Goal: Use online tool/utility: Utilize a website feature to perform a specific function

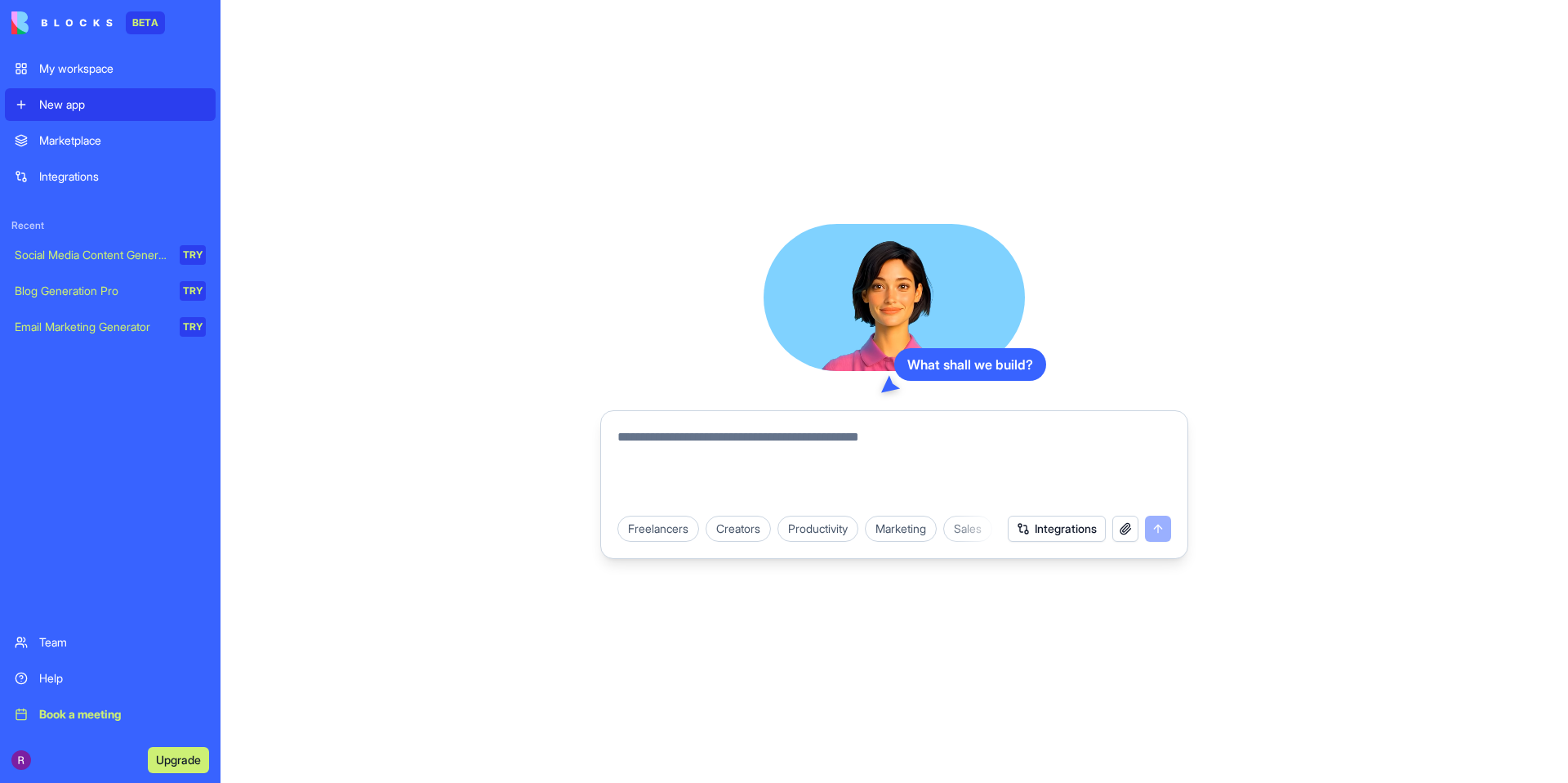
click at [912, 534] on div "Marketing" at bounding box center [900, 529] width 72 height 26
click at [1031, 529] on button "Integrations" at bounding box center [1056, 529] width 98 height 26
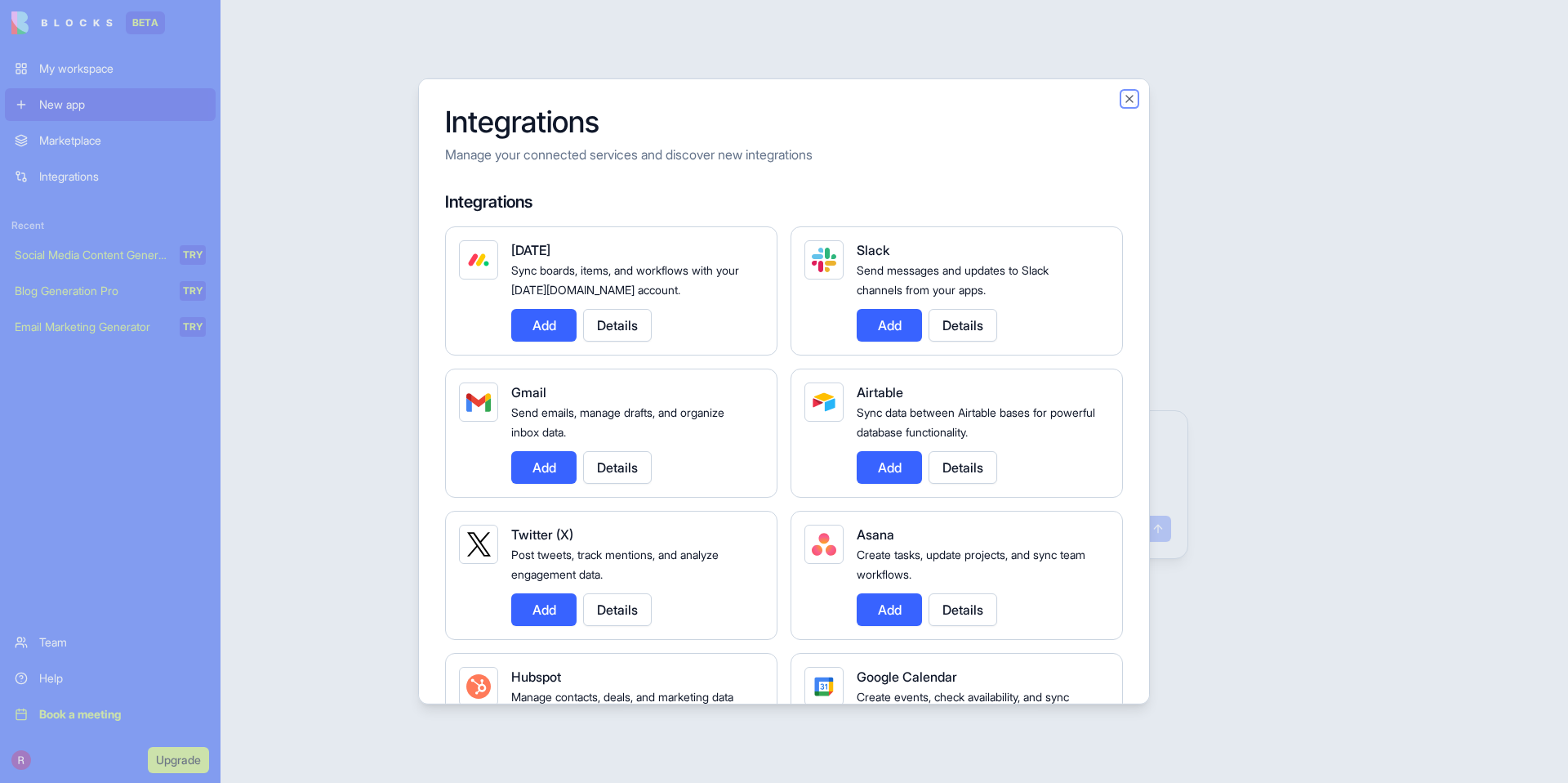
click at [1126, 103] on button "Close" at bounding box center [1130, 99] width 13 height 13
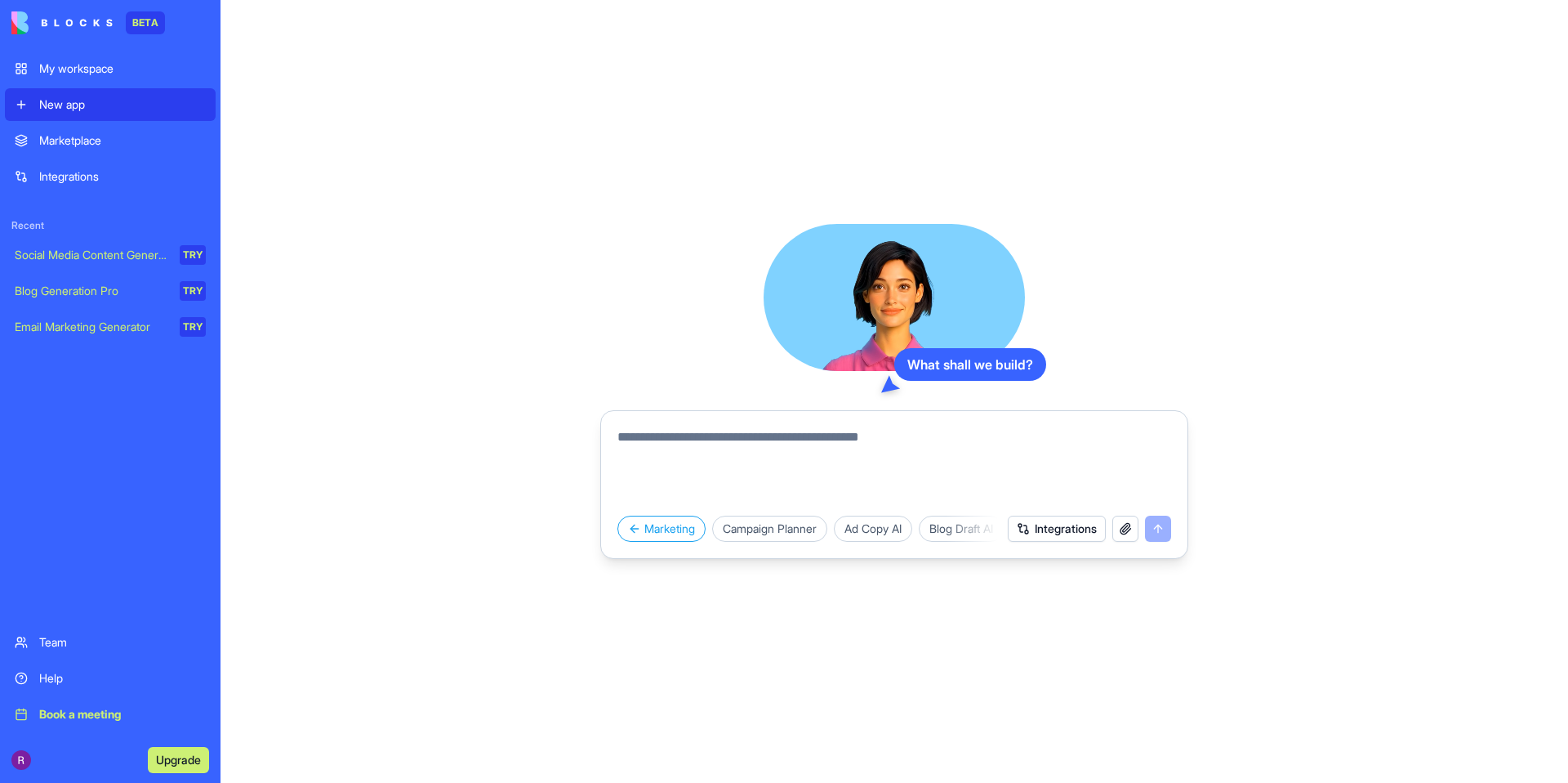
click at [1081, 527] on button "Integrations" at bounding box center [1056, 529] width 98 height 26
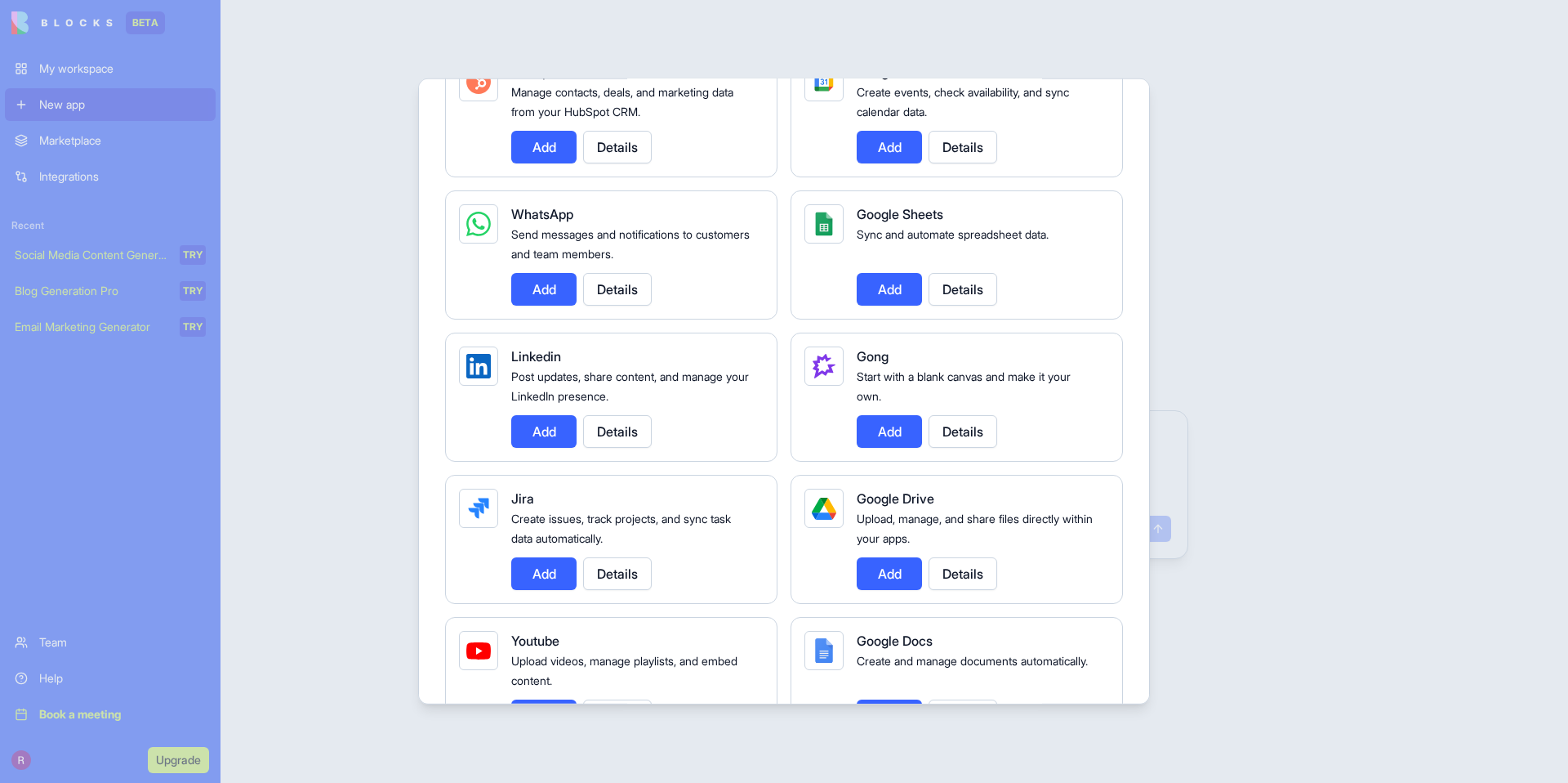
scroll to position [606, 0]
click at [548, 290] on button "Add" at bounding box center [544, 289] width 66 height 33
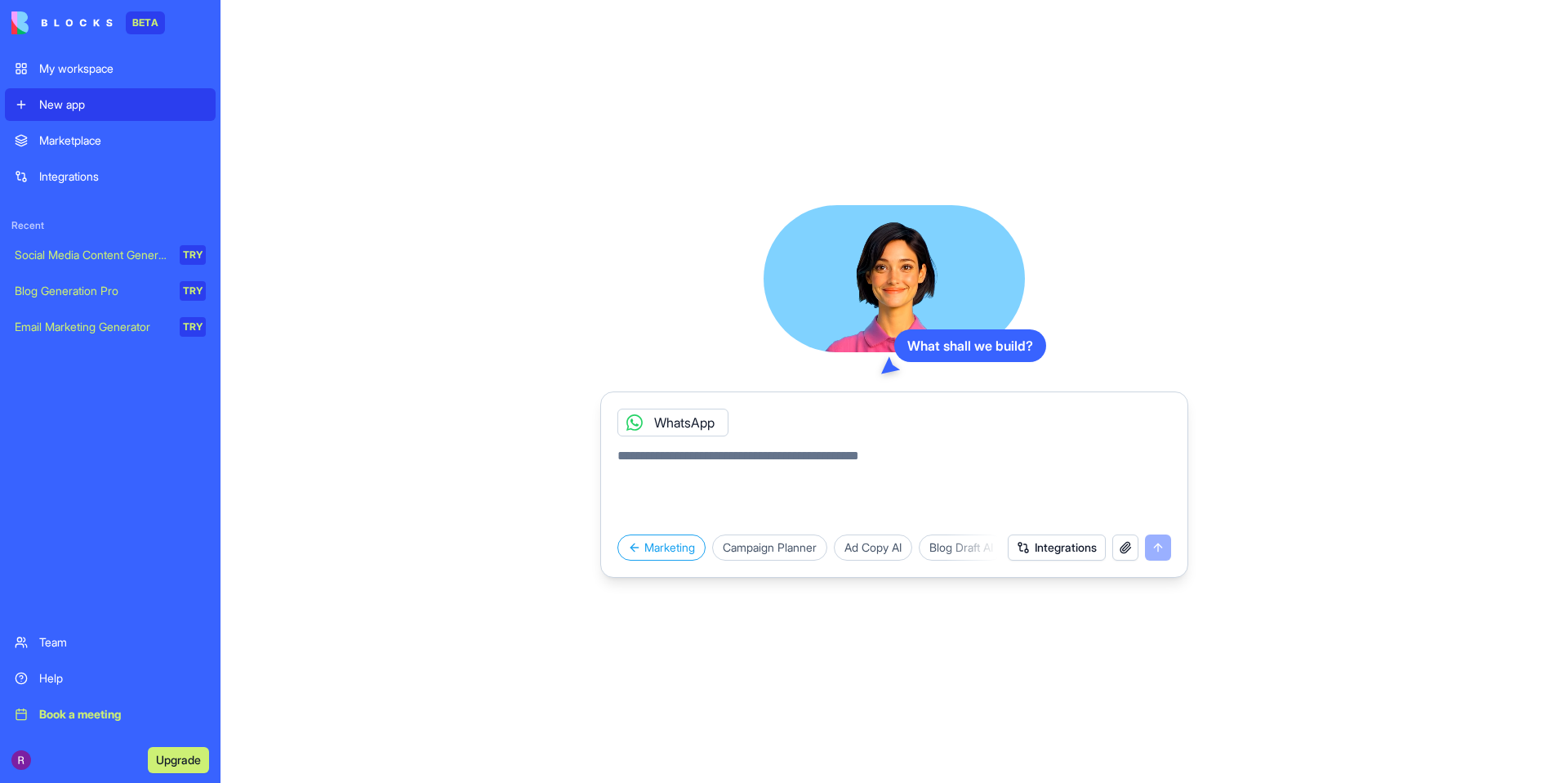
click at [701, 472] on textarea at bounding box center [894, 485] width 554 height 79
type textarea "*"
click at [129, 270] on link "Social Media Content Generator TRY" at bounding box center [111, 255] width 211 height 33
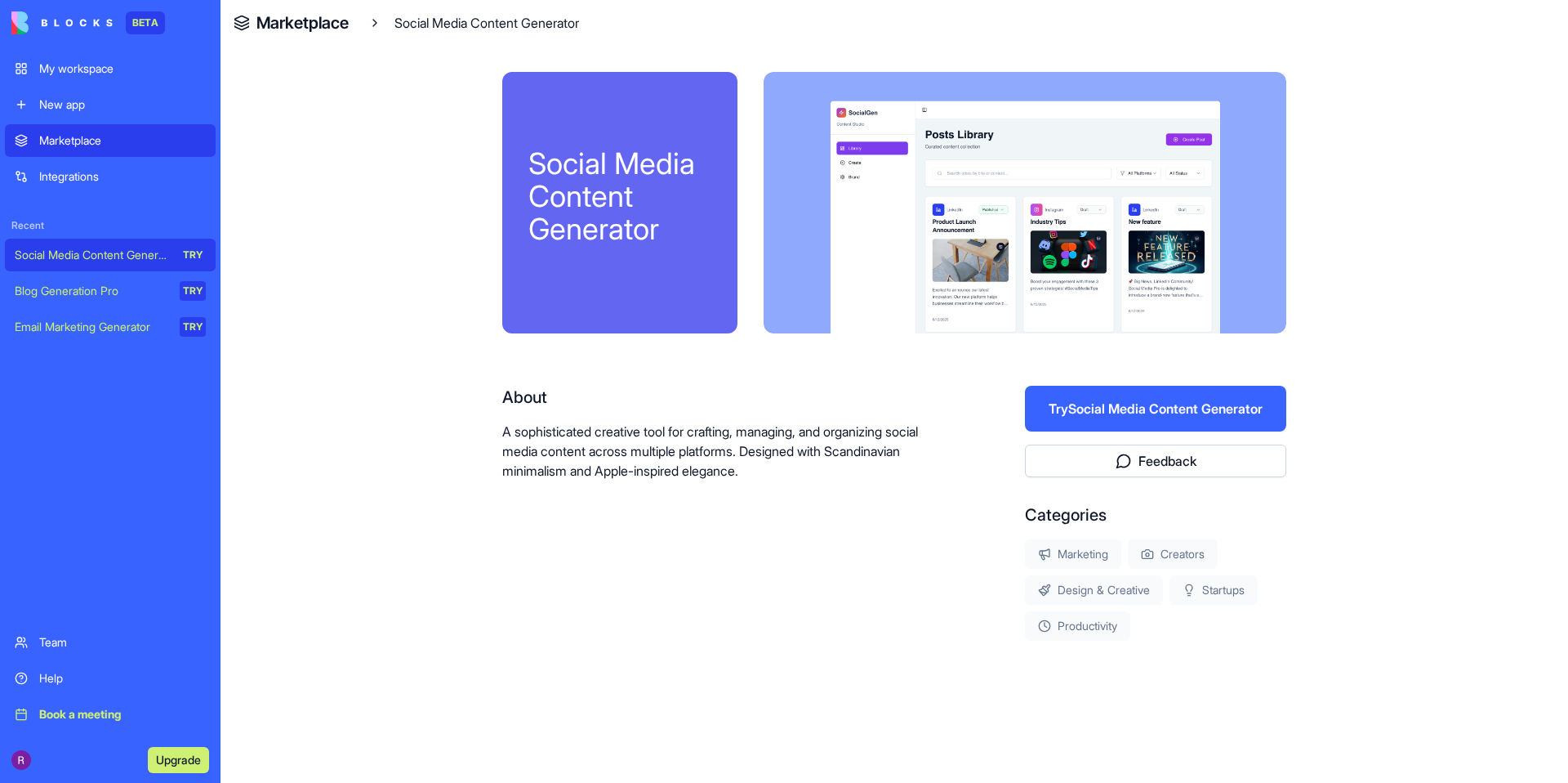
click at [1193, 410] on button "Try Social Media Content Generator" at bounding box center [1155, 408] width 261 height 46
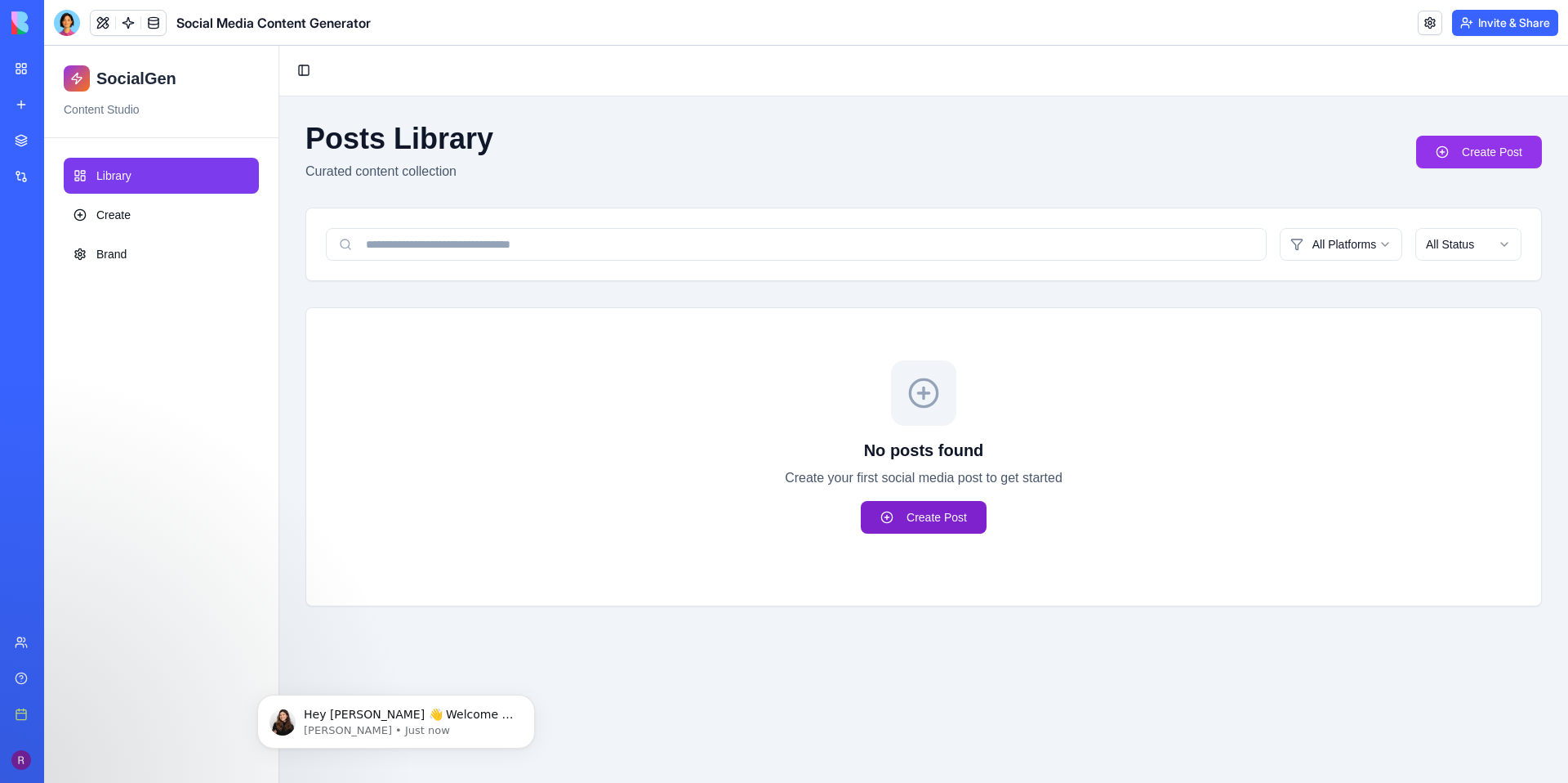
click at [907, 516] on link "Create Post" at bounding box center [923, 517] width 125 height 33
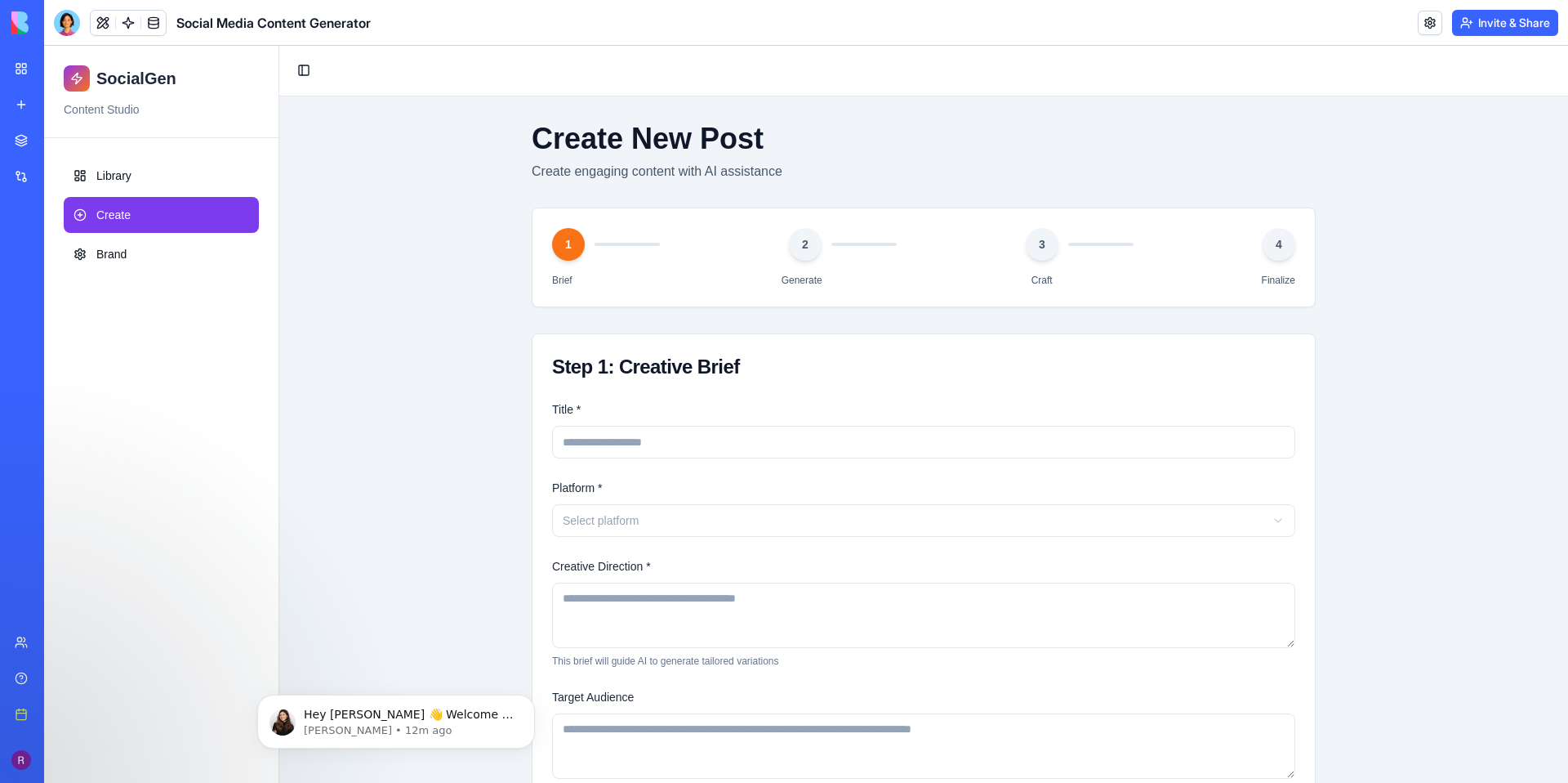
scroll to position [108, 0]
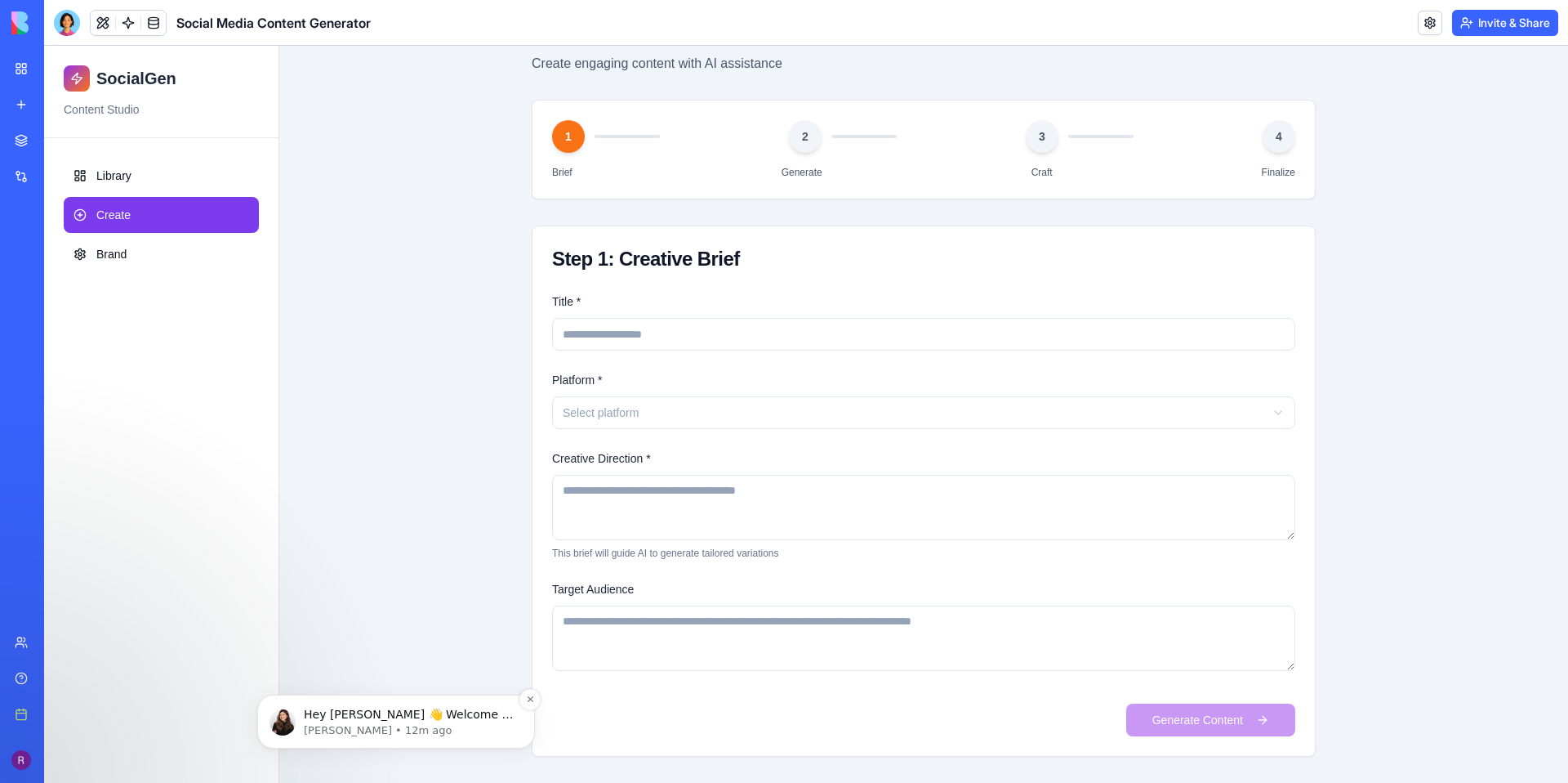
click at [452, 725] on p "[PERSON_NAME] • 12m ago" at bounding box center [409, 730] width 211 height 15
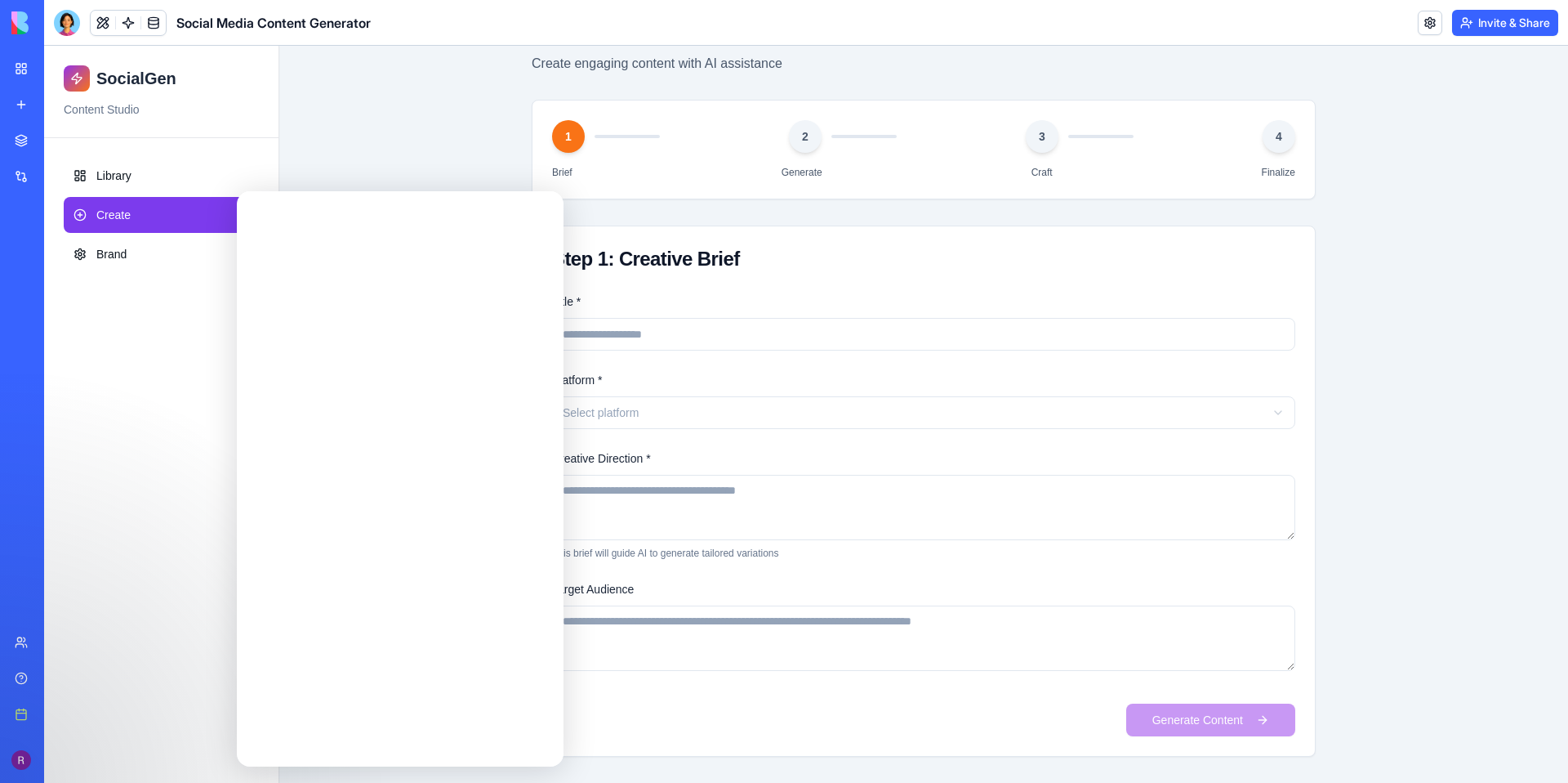
scroll to position [0, 0]
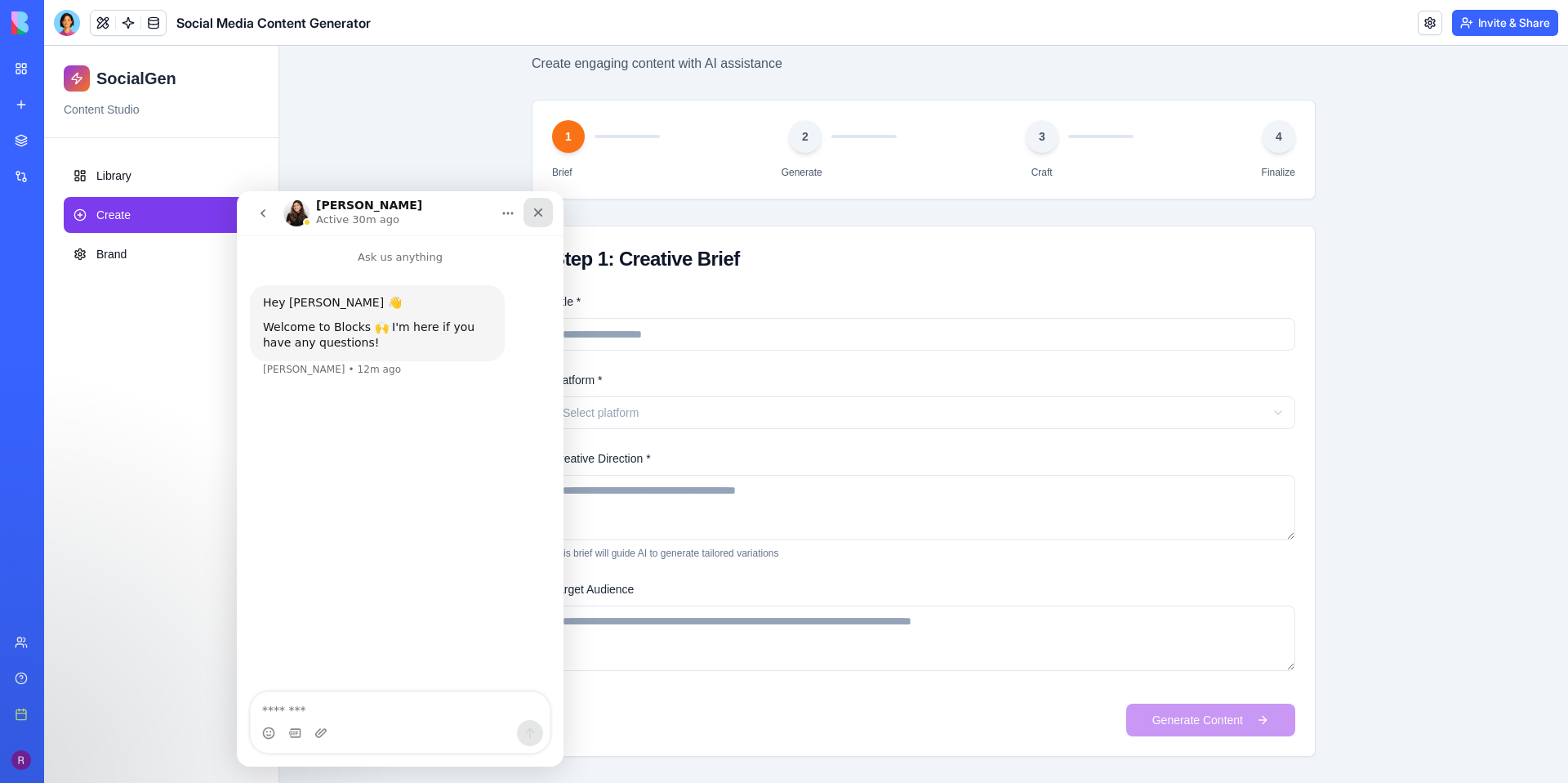
click at [541, 215] on icon "Close" at bounding box center [539, 213] width 9 height 9
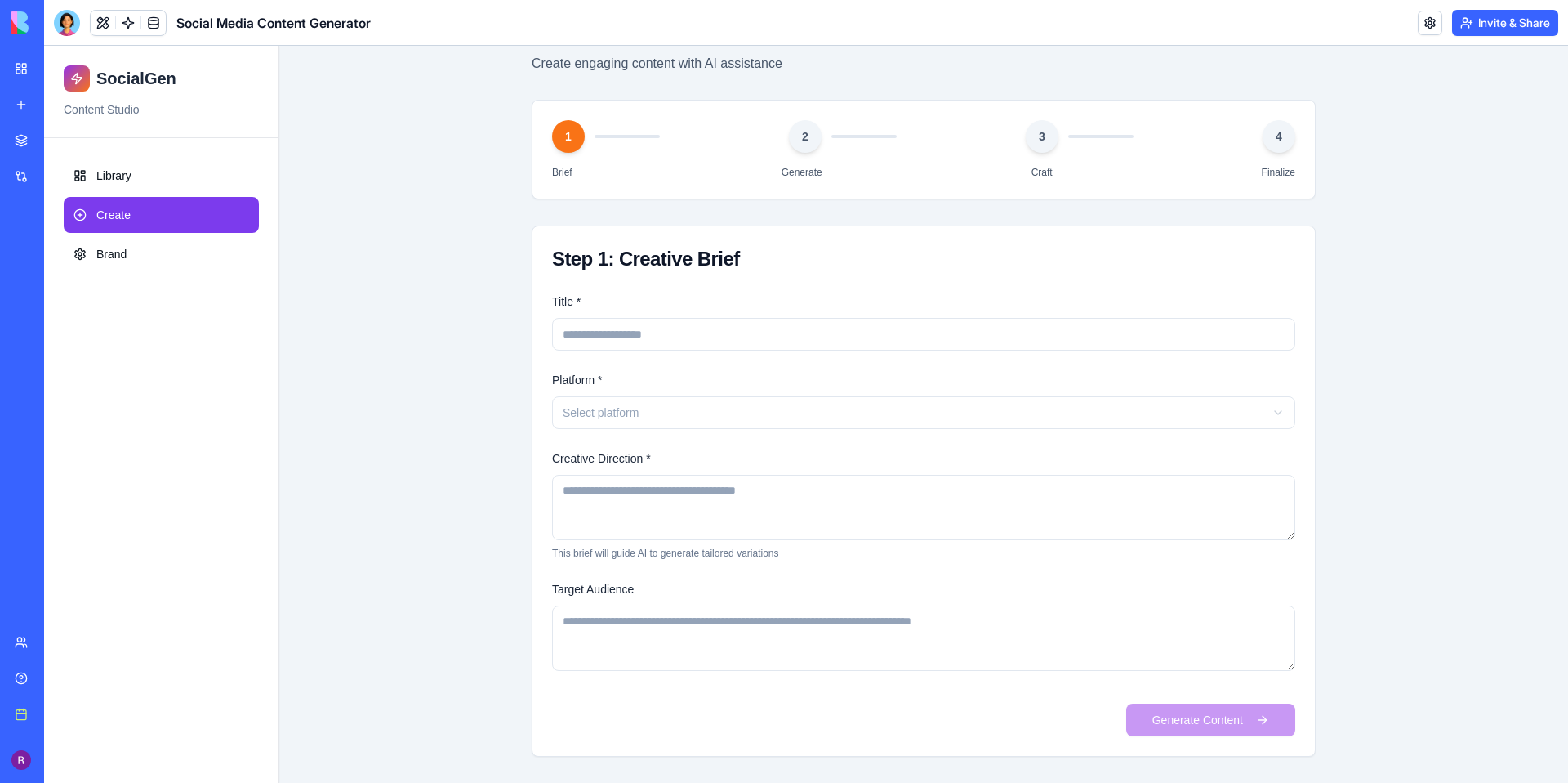
click at [22, 298] on div "Blog Generation Pro" at bounding box center [18, 291] width 8 height 16
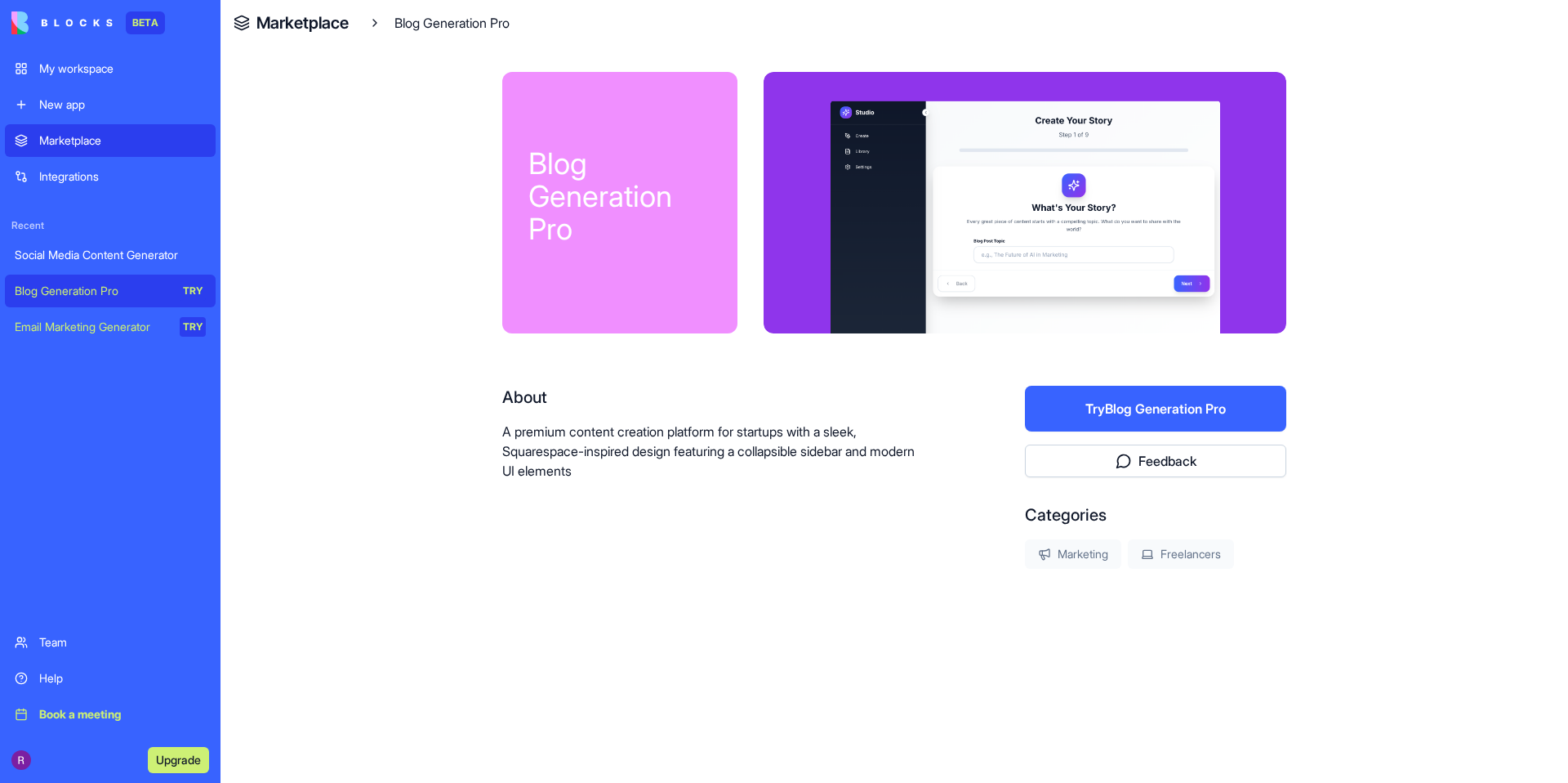
click at [1115, 401] on button "Try Blog Generation Pro" at bounding box center [1155, 408] width 261 height 46
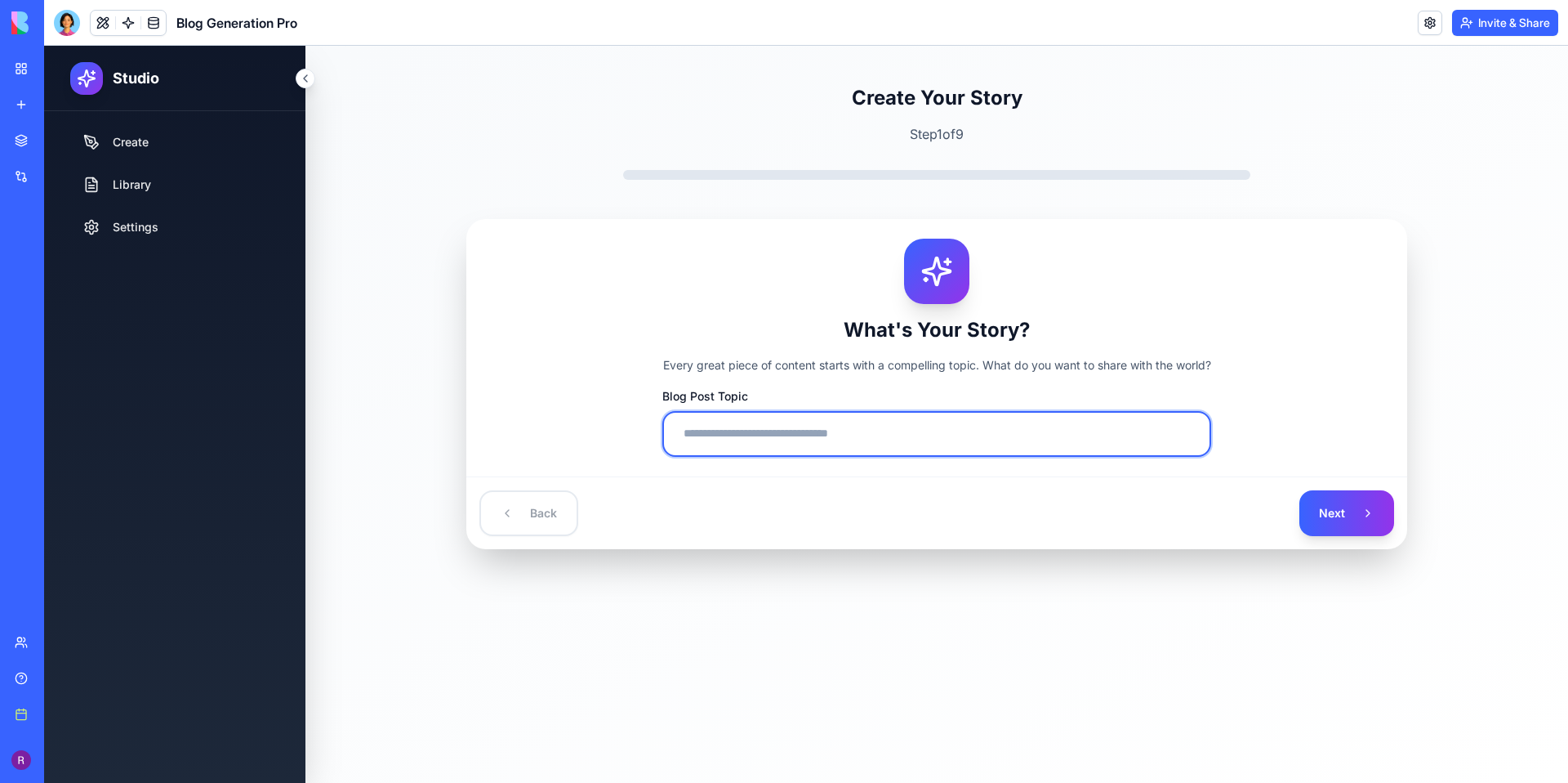
click at [917, 443] on input "Blog Post Topic" at bounding box center [937, 433] width 549 height 46
type input "**********"
click at [1300, 491] on button "Next" at bounding box center [1347, 513] width 95 height 46
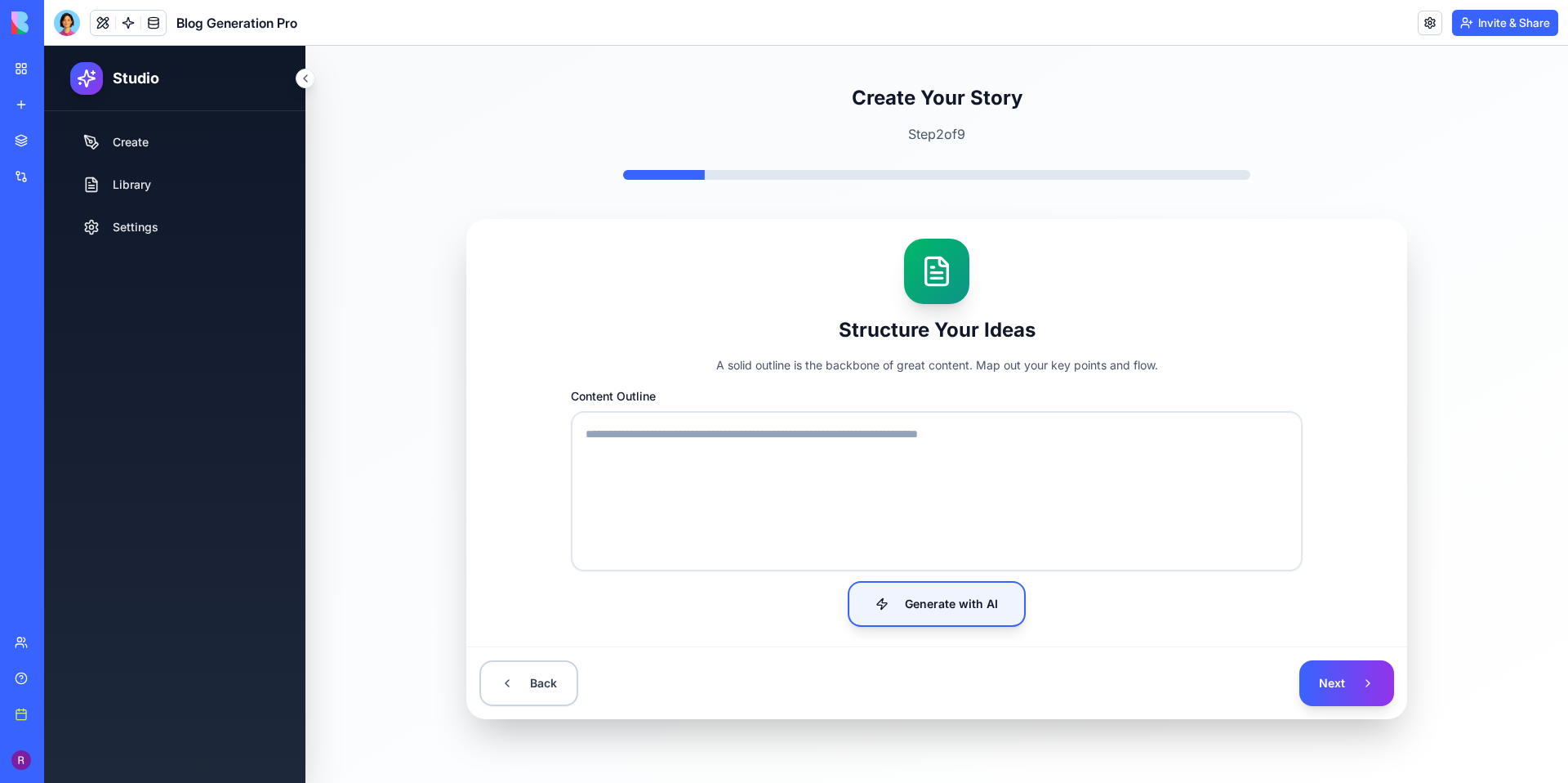
click at [985, 583] on button "Generate with AI" at bounding box center [937, 604] width 178 height 46
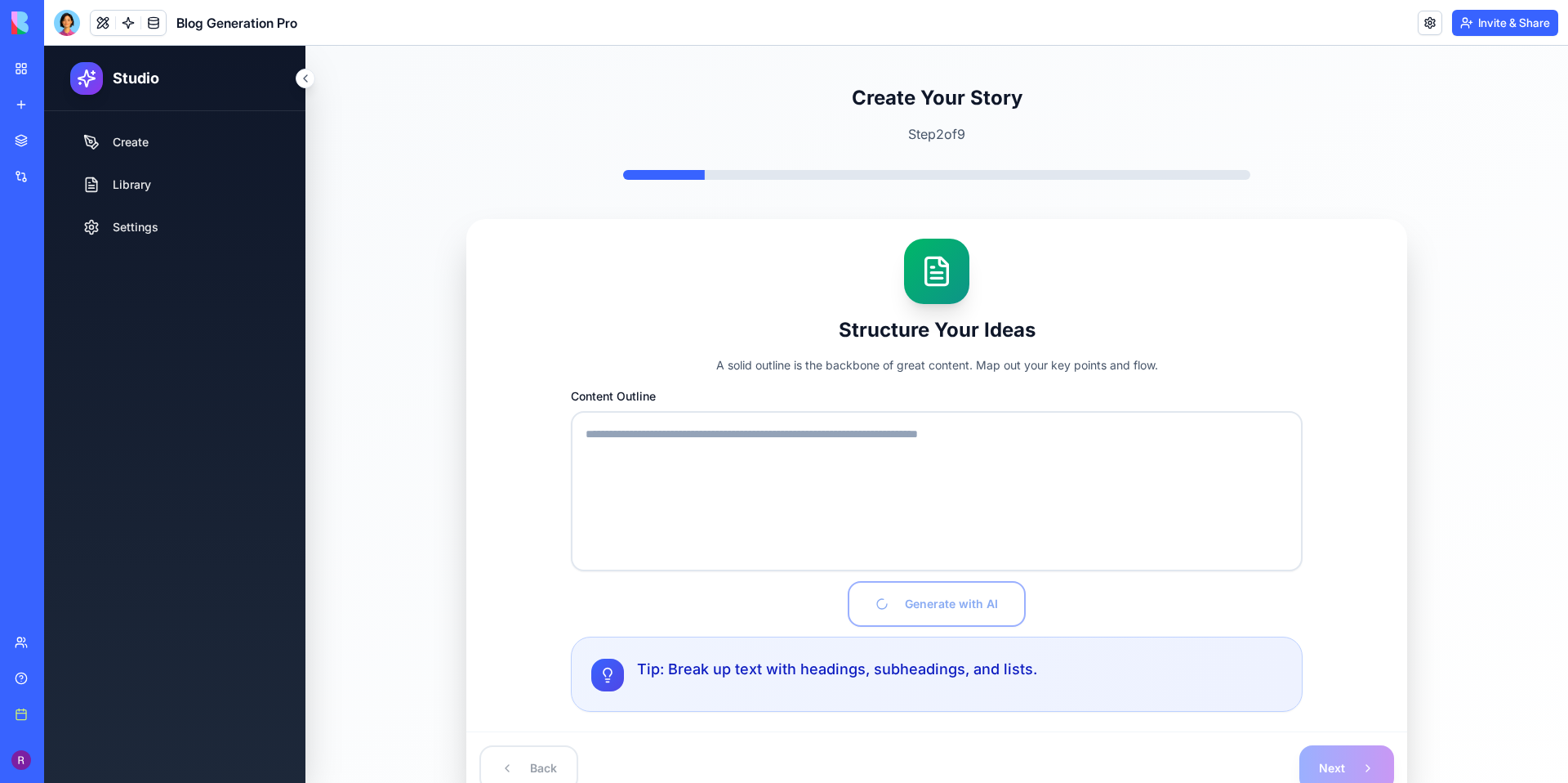
type textarea "**********"
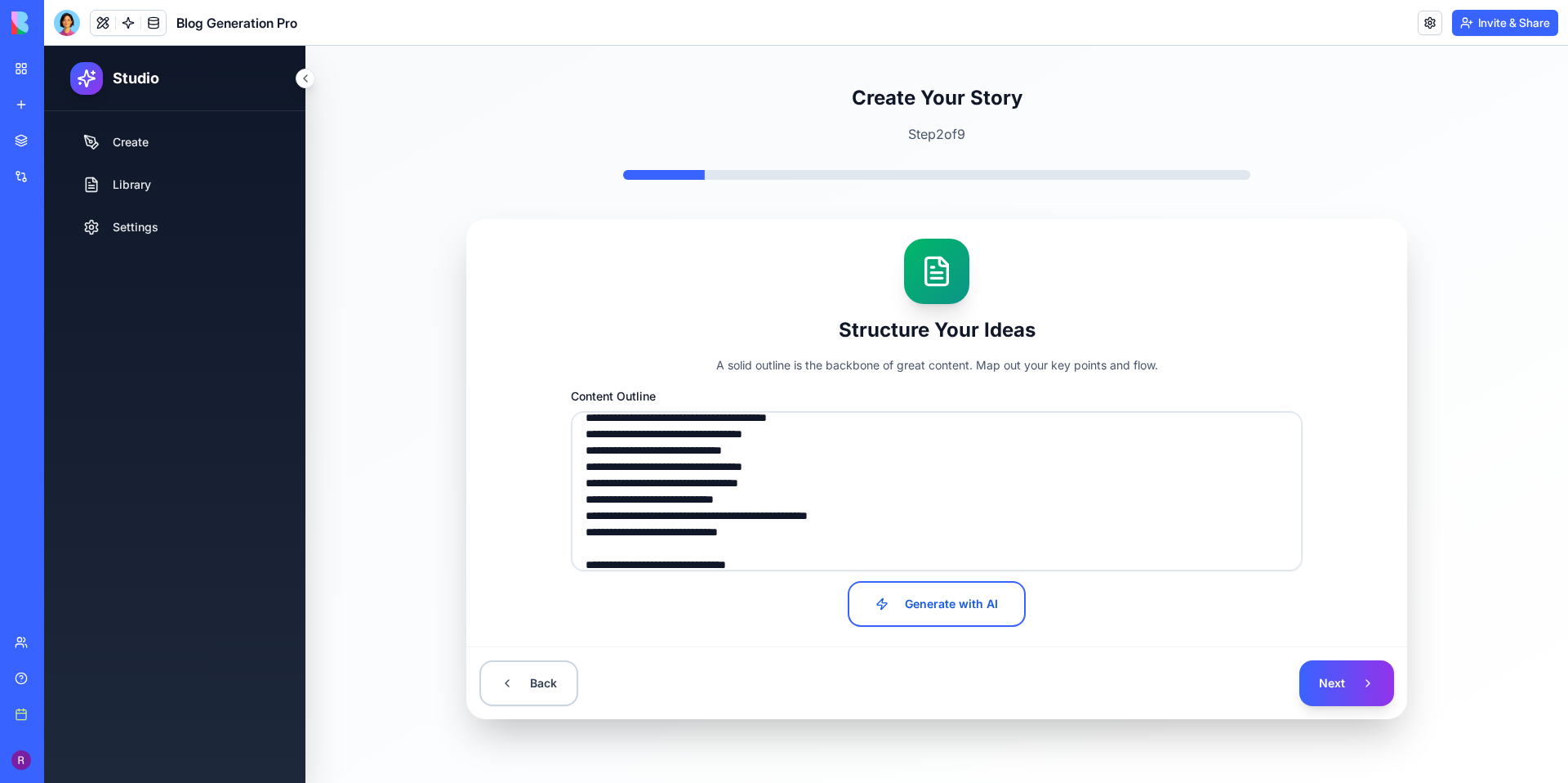
scroll to position [638, 0]
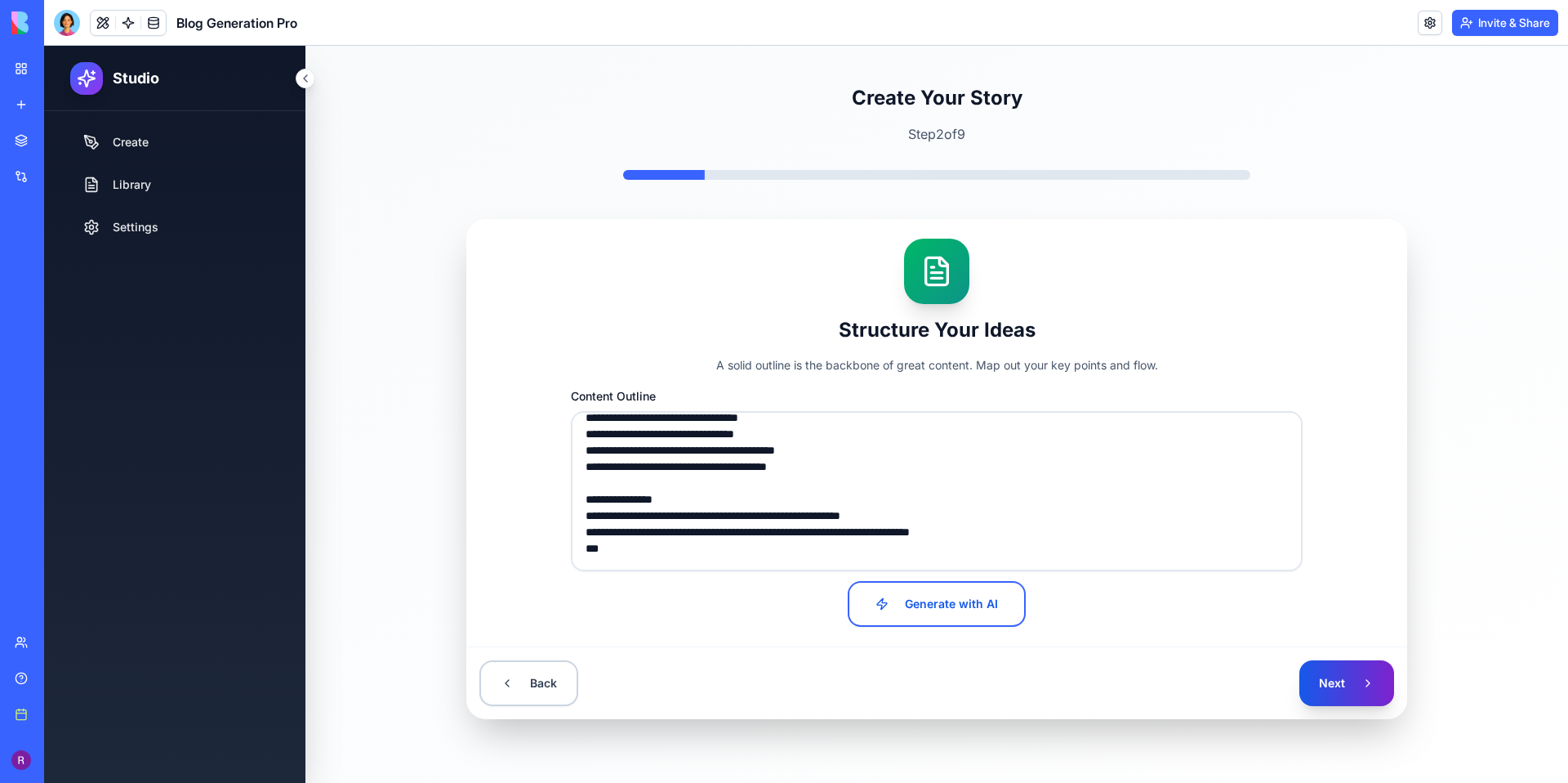
click at [1317, 661] on button "Next" at bounding box center [1347, 683] width 95 height 46
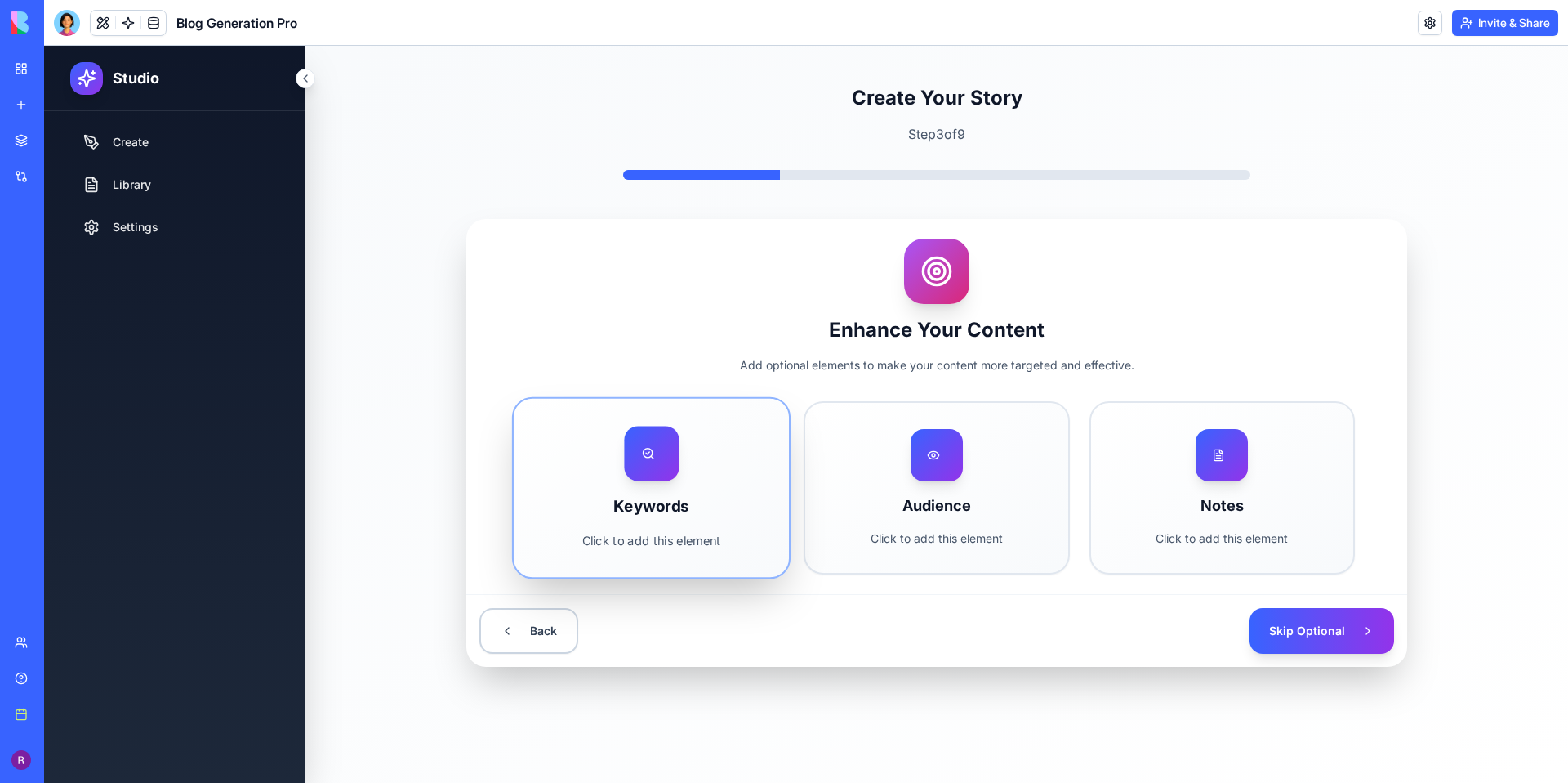
click at [656, 548] on p "Click to add this element" at bounding box center [651, 541] width 221 height 17
